Goal: Task Accomplishment & Management: Use online tool/utility

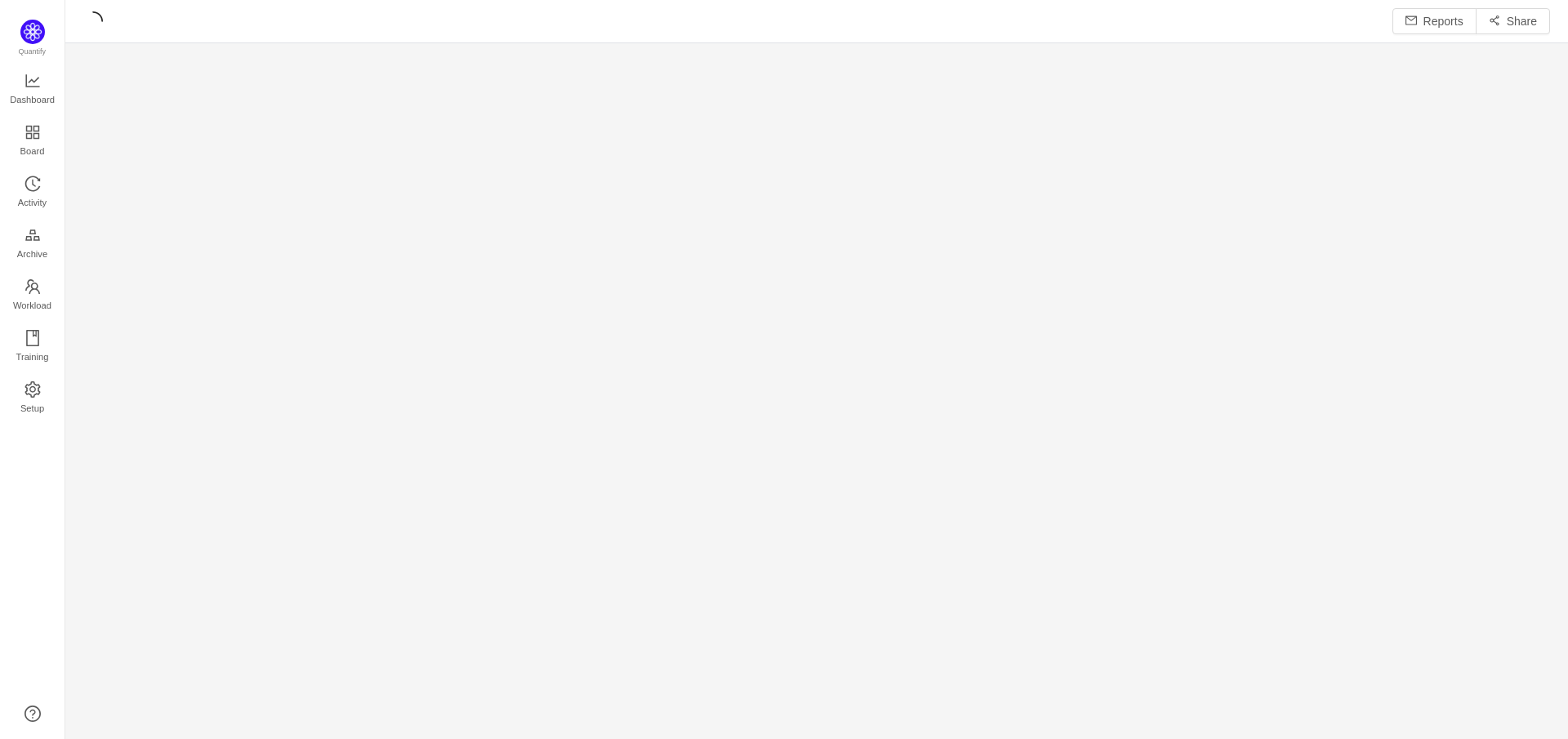
scroll to position [20, 20]
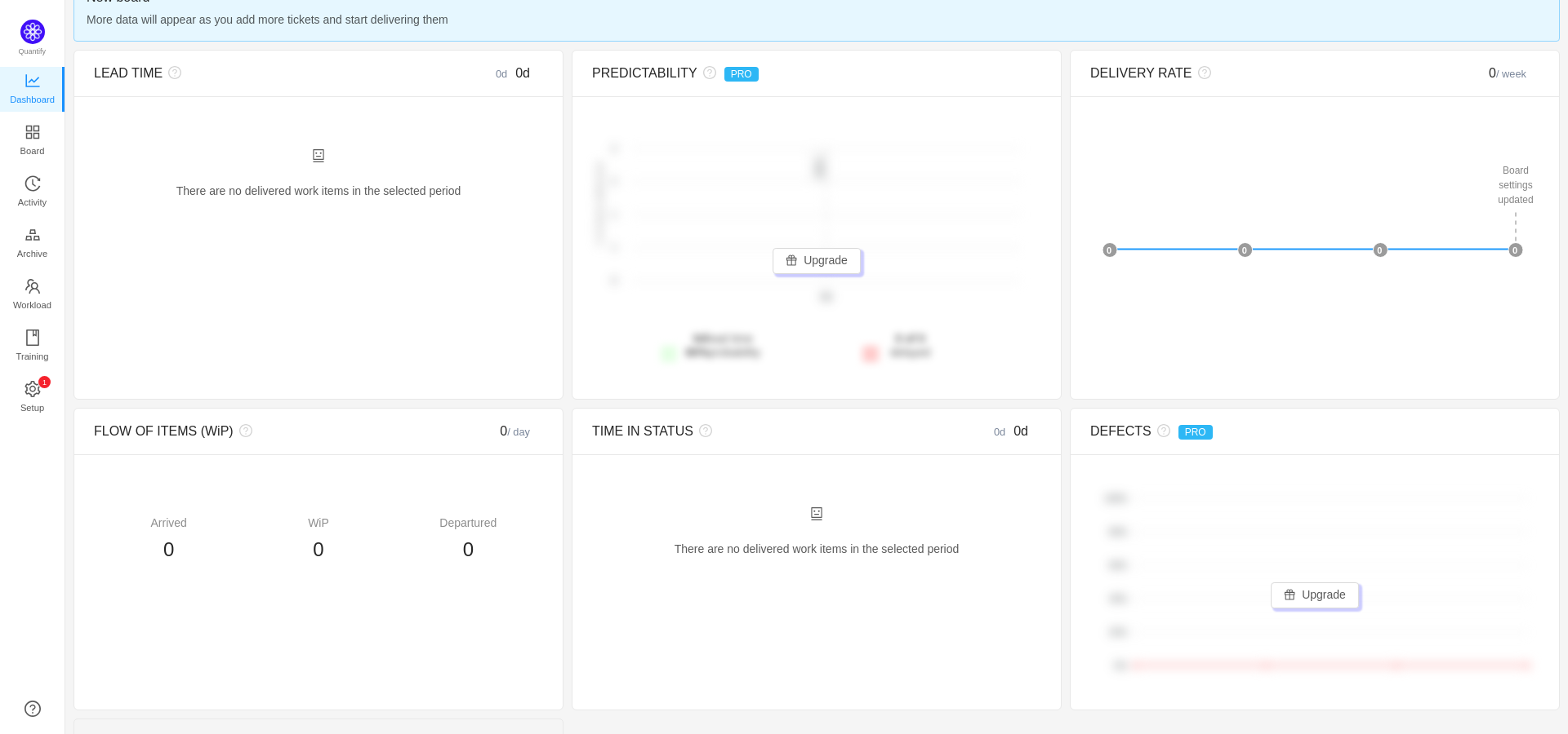
scroll to position [163, 0]
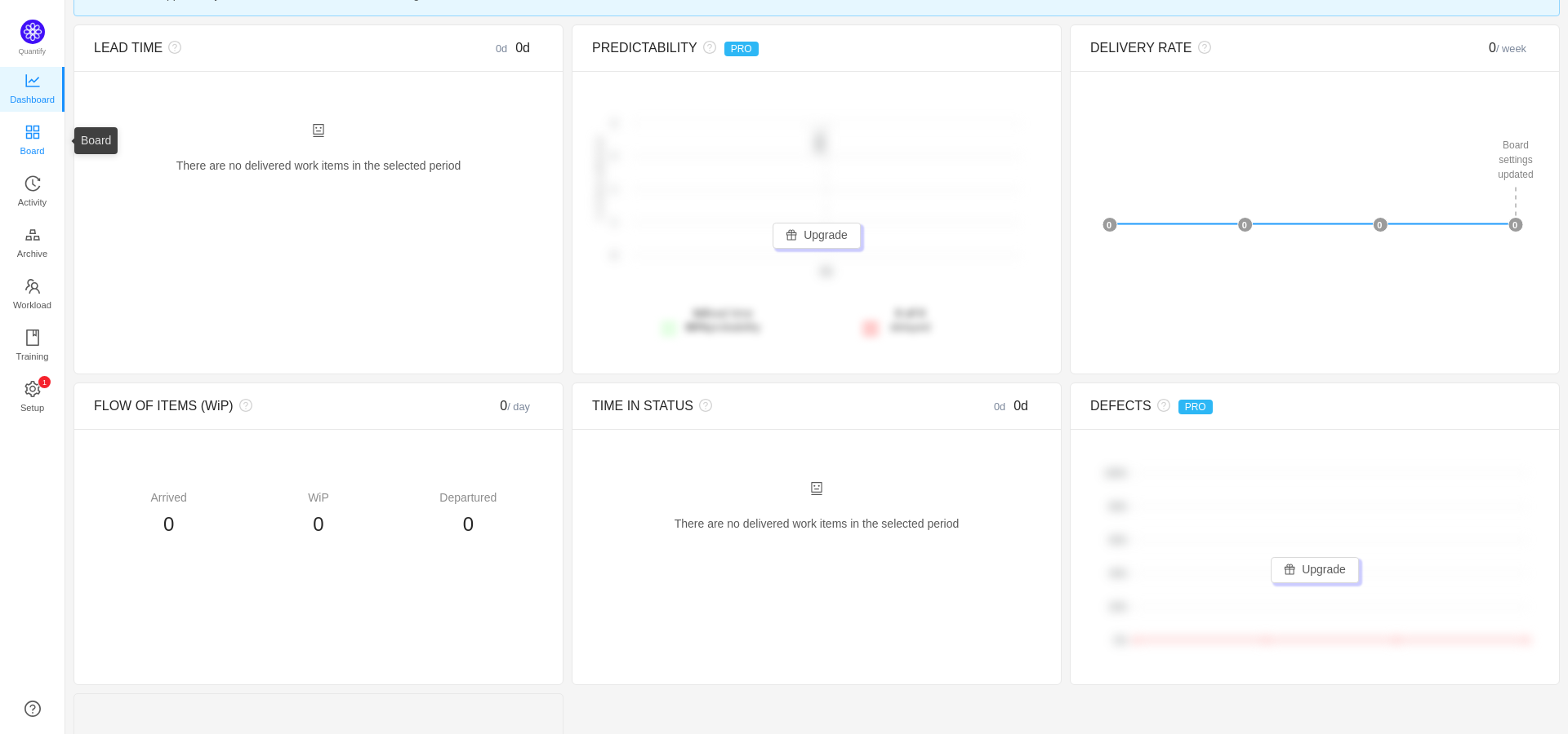
click at [36, 142] on span "Board" at bounding box center [32, 151] width 24 height 33
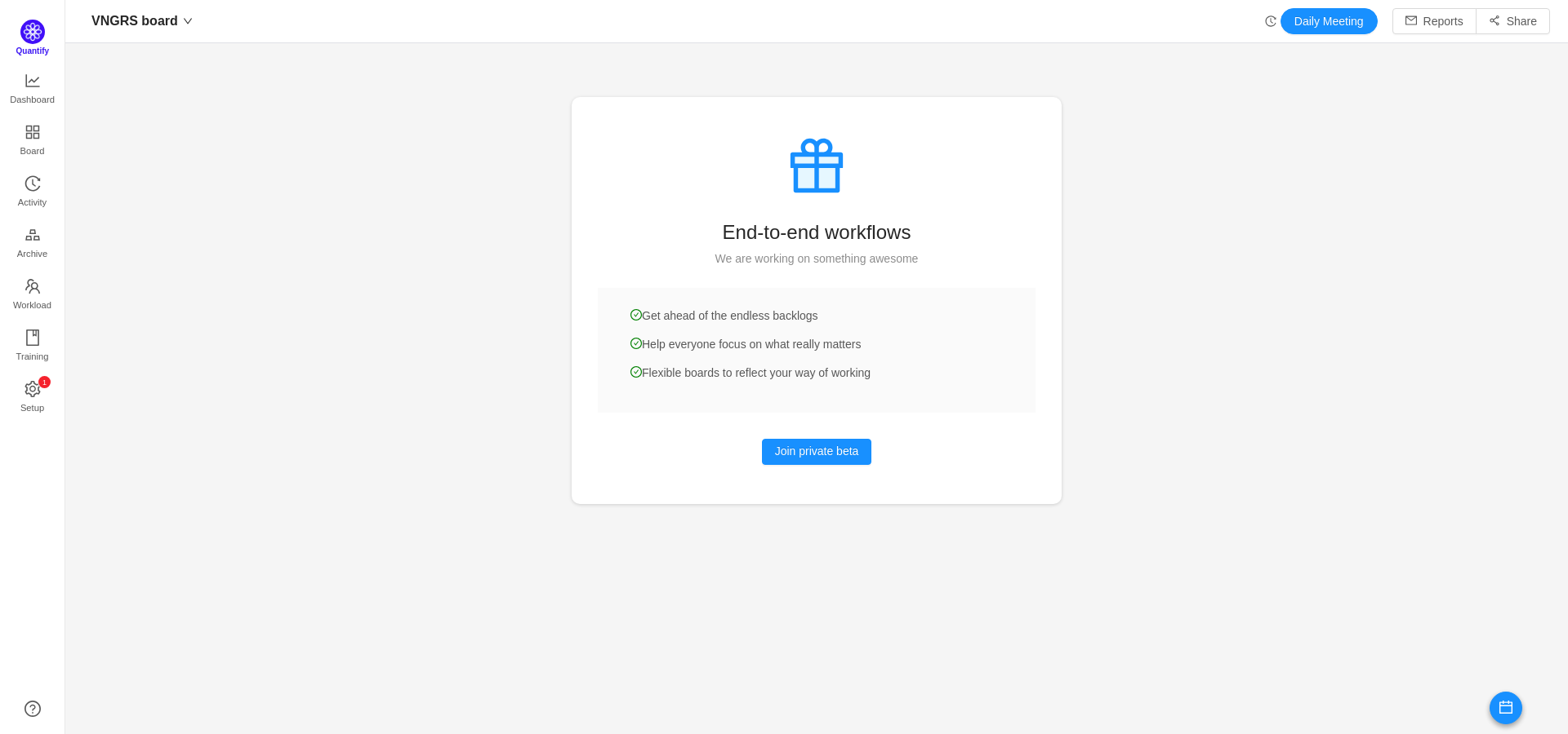
click at [35, 36] on img at bounding box center [32, 32] width 24 height 24
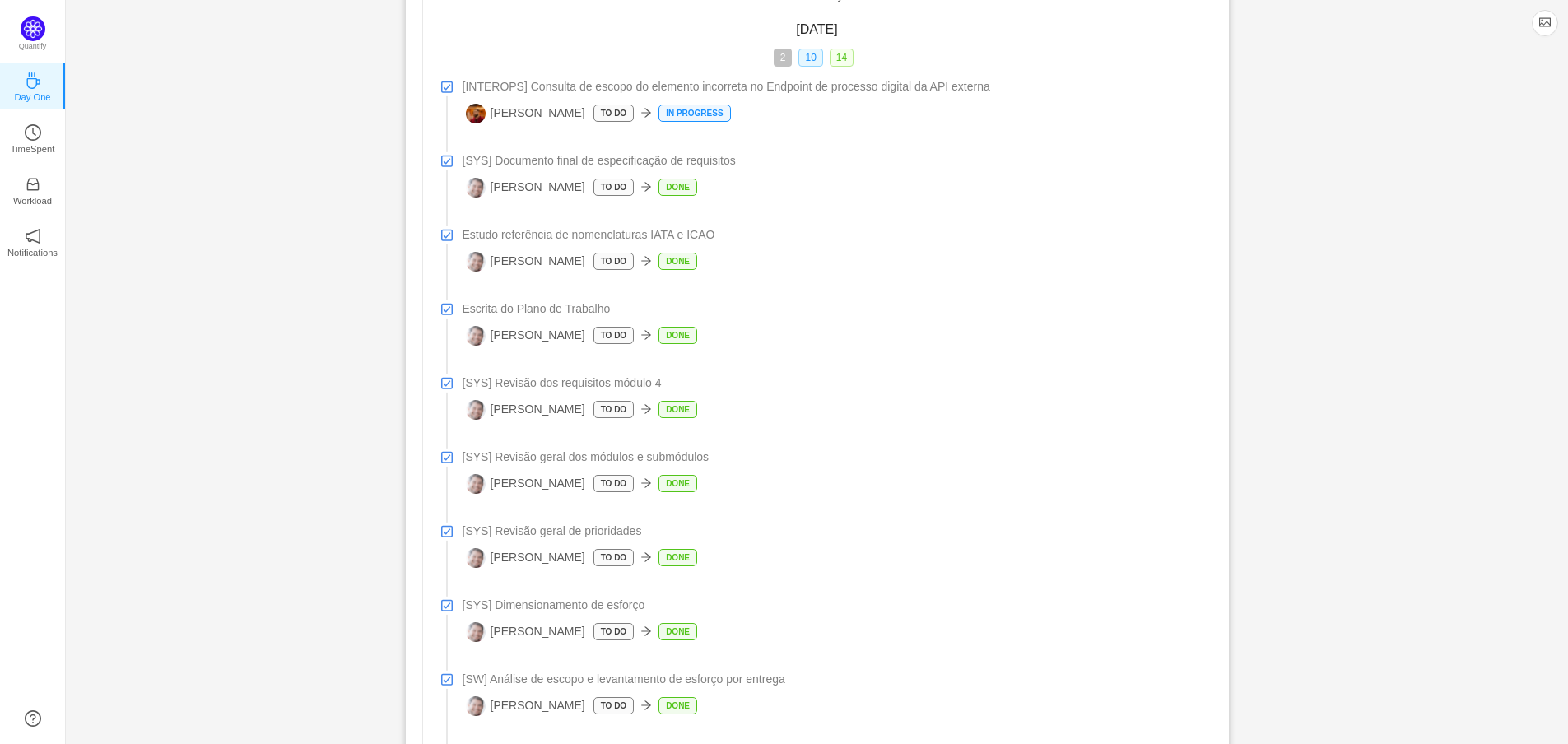
scroll to position [412, 0]
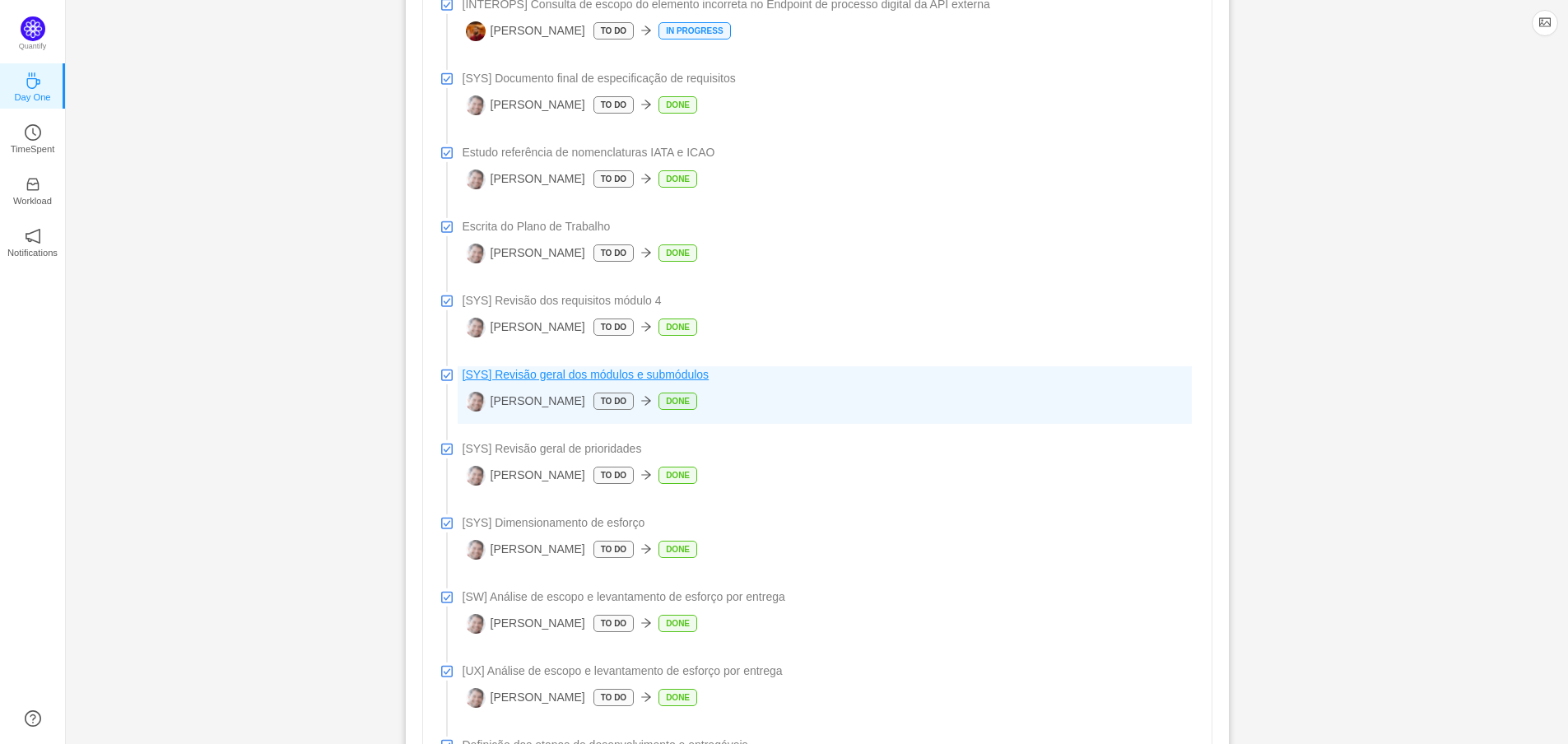
click at [604, 379] on span "[SYS] Revisão geral dos módulos e submódulos" at bounding box center [586, 375] width 247 height 18
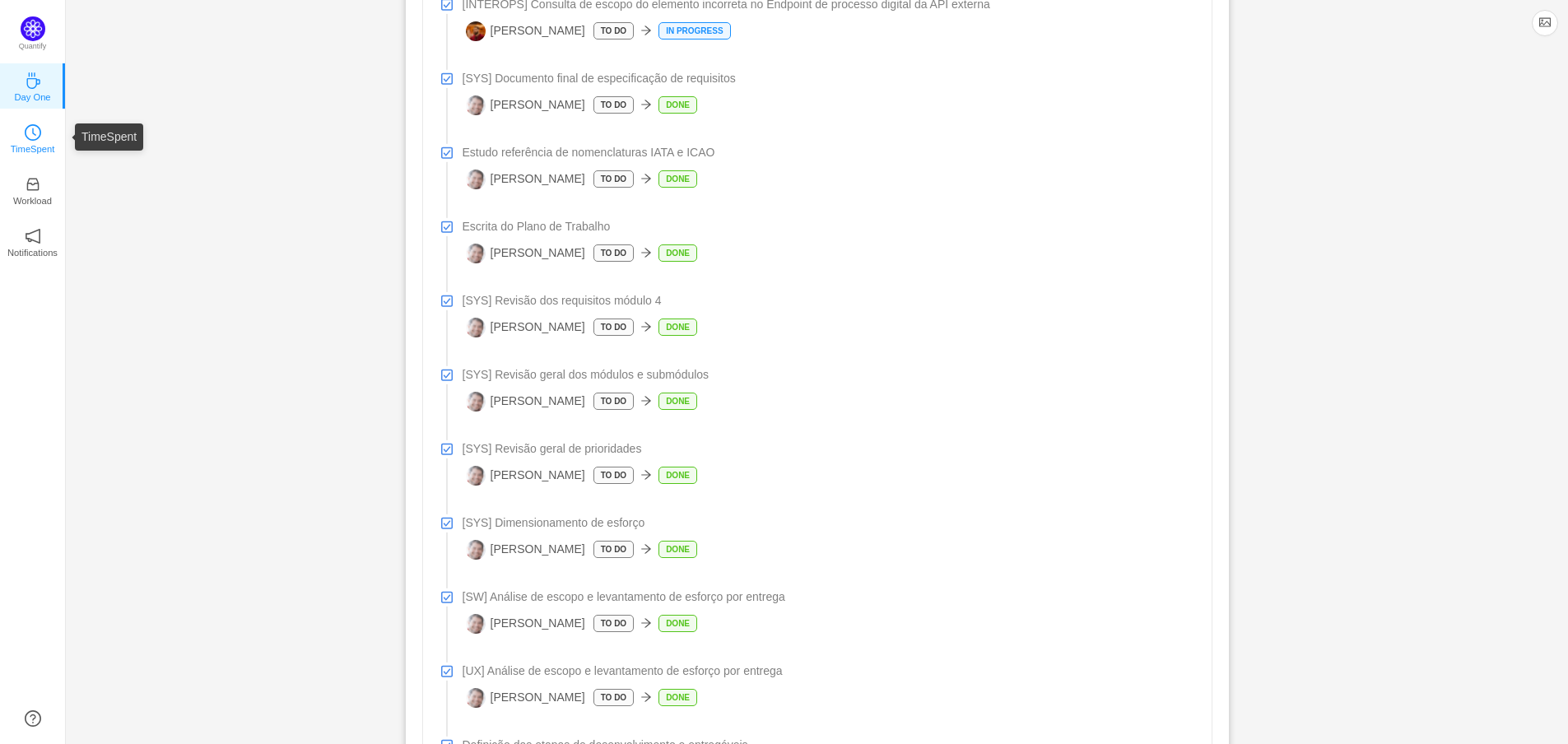
click at [39, 138] on icon "icon: clock-circle" at bounding box center [32, 132] width 17 height 17
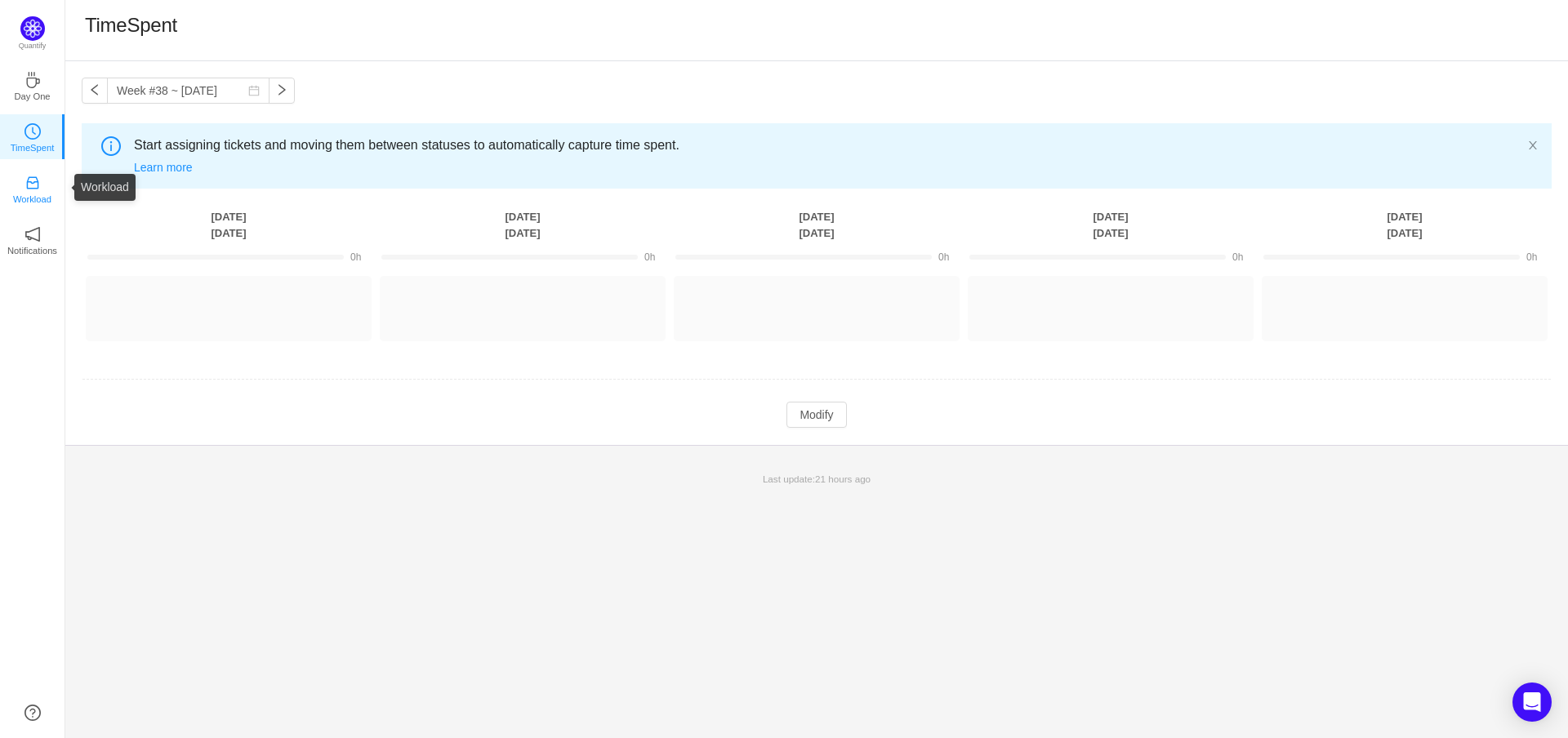
click at [29, 192] on p "Workload" at bounding box center [32, 199] width 38 height 15
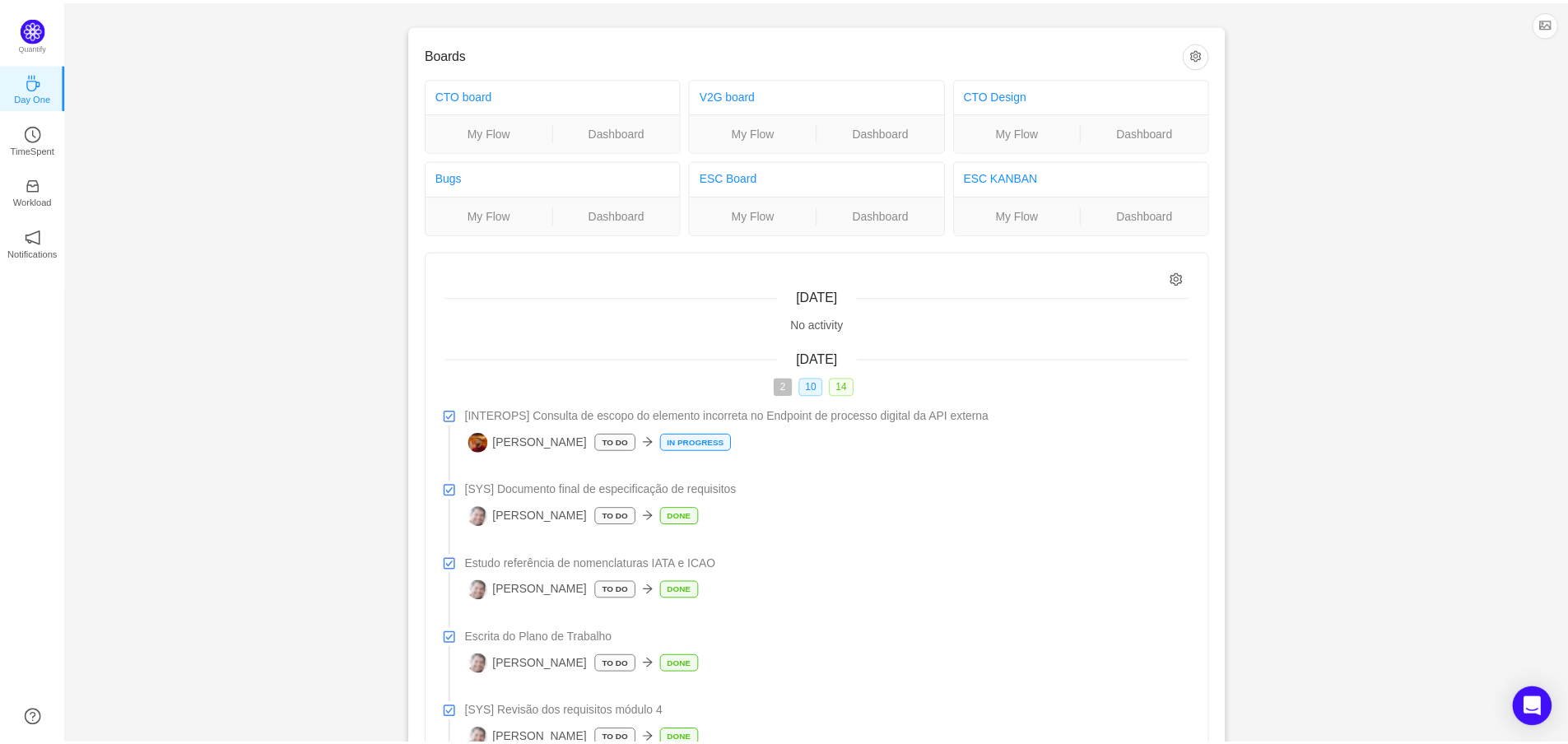
scroll to position [412, 0]
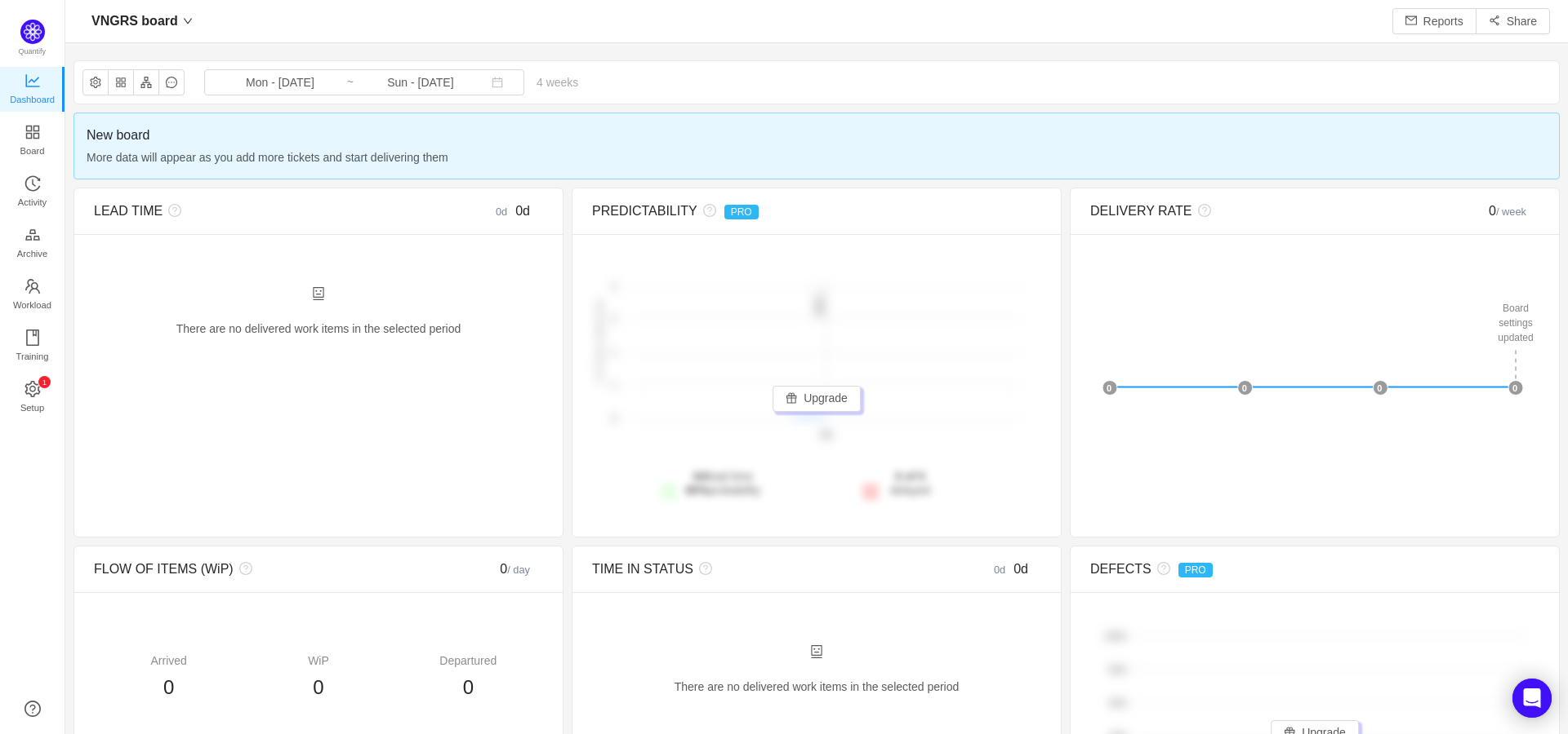
scroll to position [710, 1465]
click at [43, 407] on span "Setup" at bounding box center [31, 408] width 23 height 33
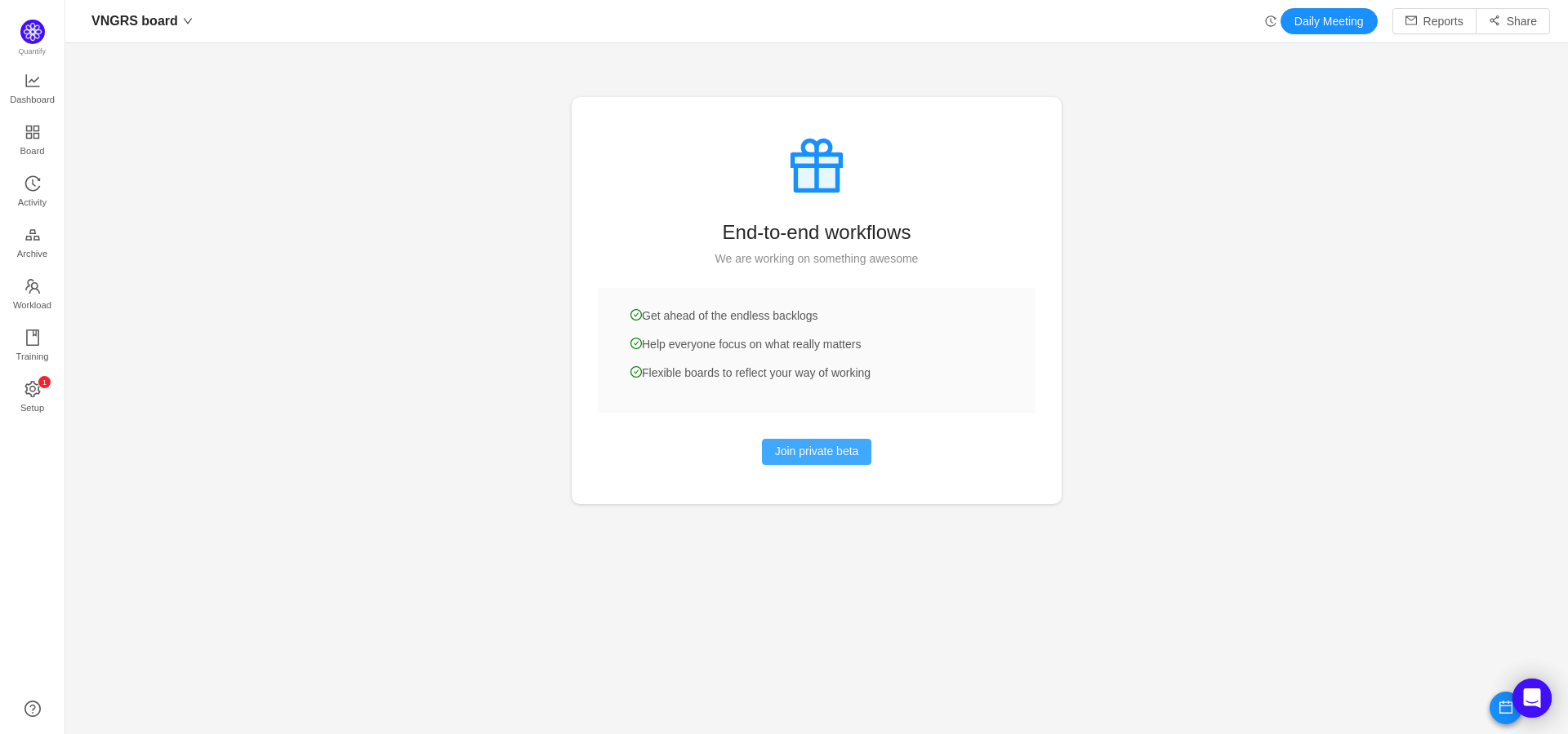
click at [776, 453] on button "Join private beta" at bounding box center [816, 452] width 110 height 26
